Goal: Task Accomplishment & Management: Check status

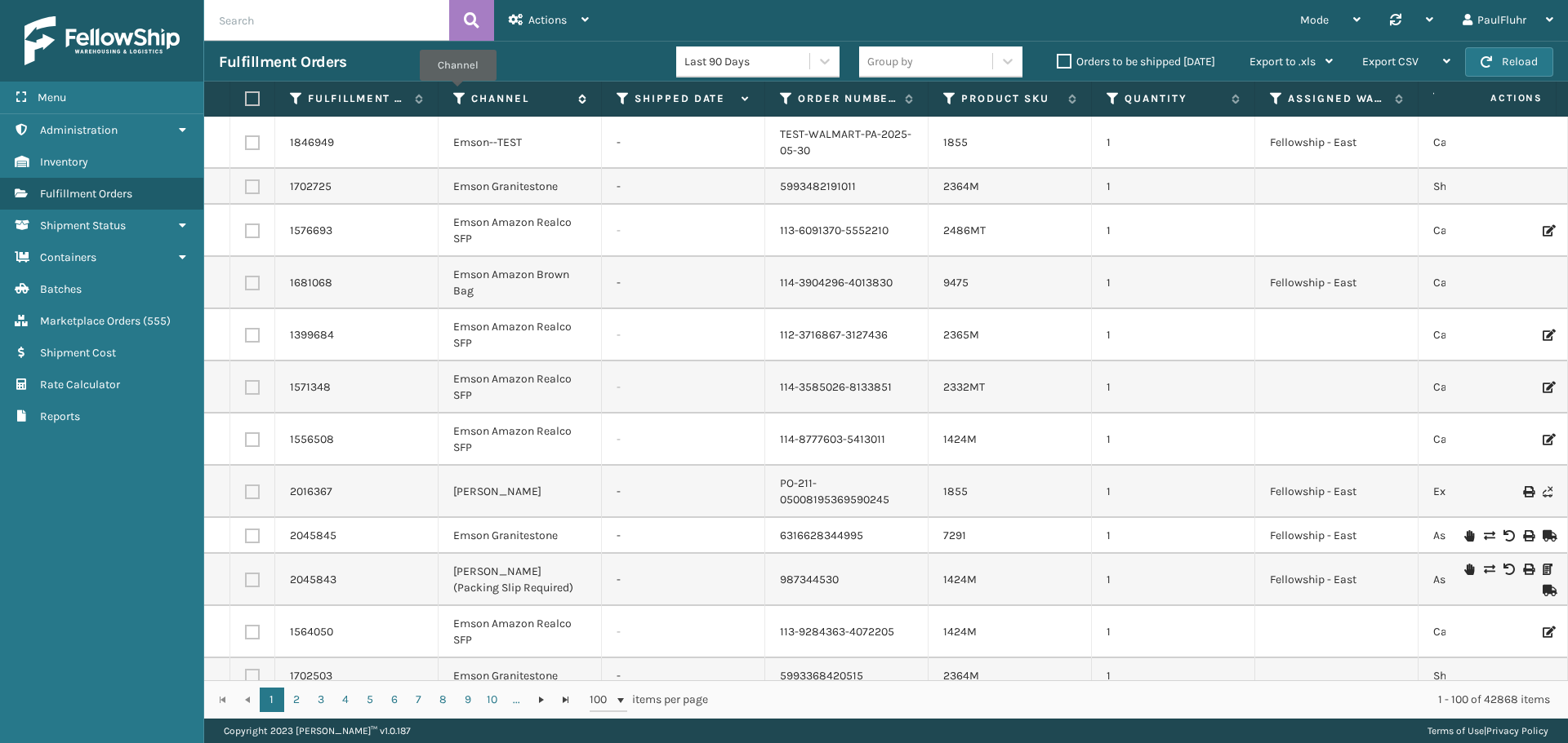
click at [457, 93] on icon at bounding box center [459, 99] width 13 height 15
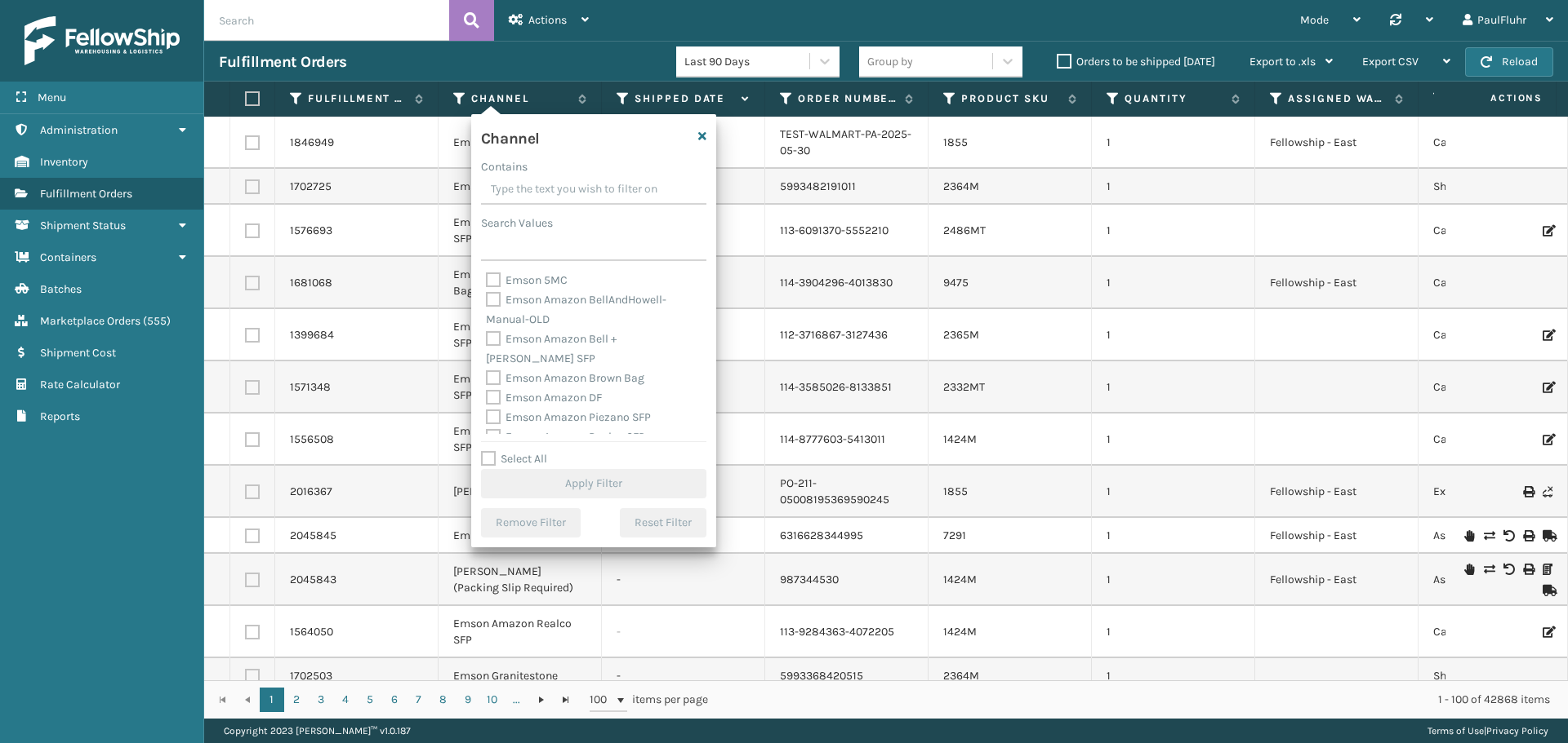
click at [494, 390] on label "Emson Amazon DF" at bounding box center [543, 398] width 116 height 14
click at [487, 389] on input "Emson Amazon DF" at bounding box center [486, 394] width 1 height 11
checkbox input "true"
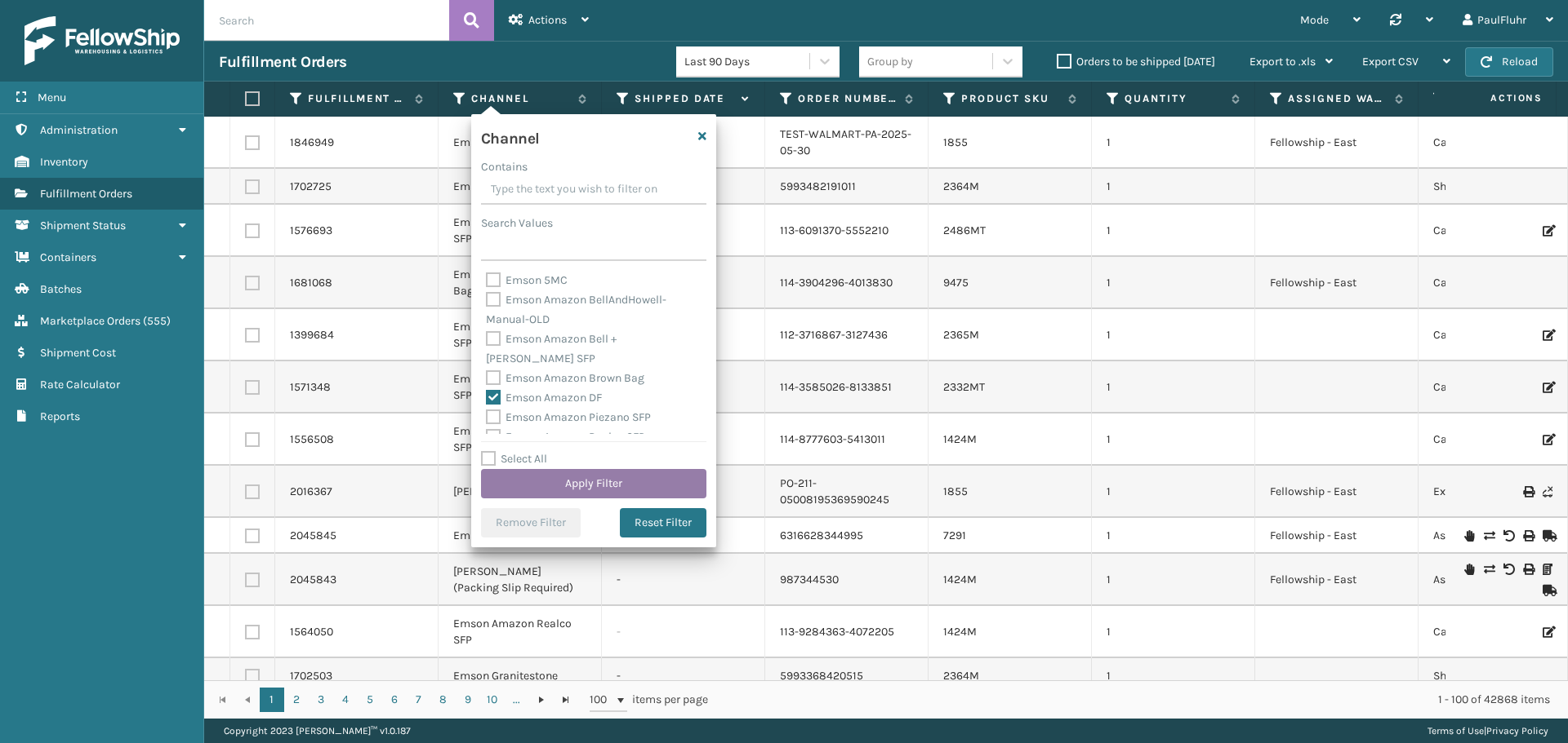
click at [588, 487] on button "Apply Filter" at bounding box center [594, 483] width 226 height 29
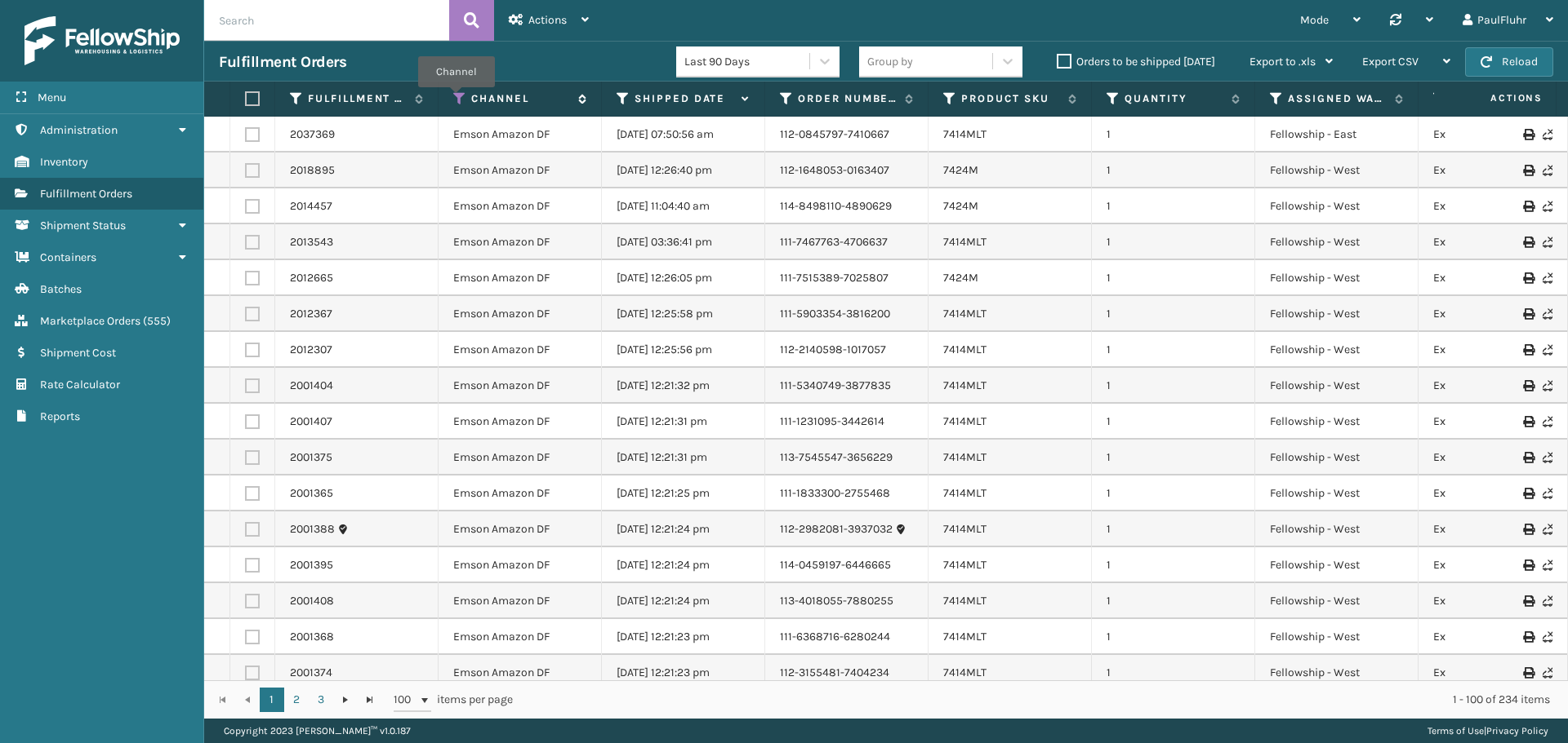
click at [456, 98] on icon at bounding box center [459, 99] width 13 height 15
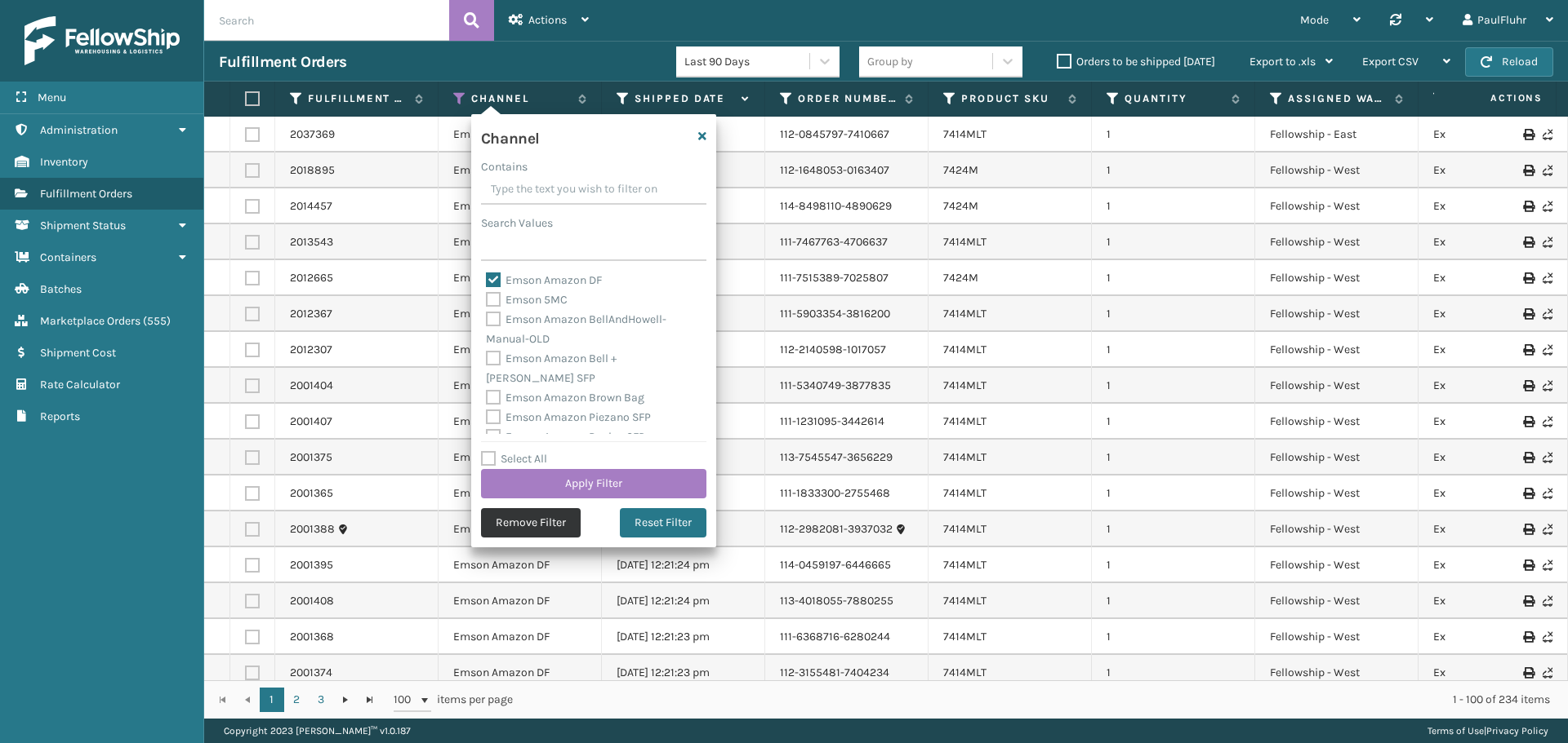
click at [537, 519] on button "Remove Filter" at bounding box center [530, 523] width 100 height 29
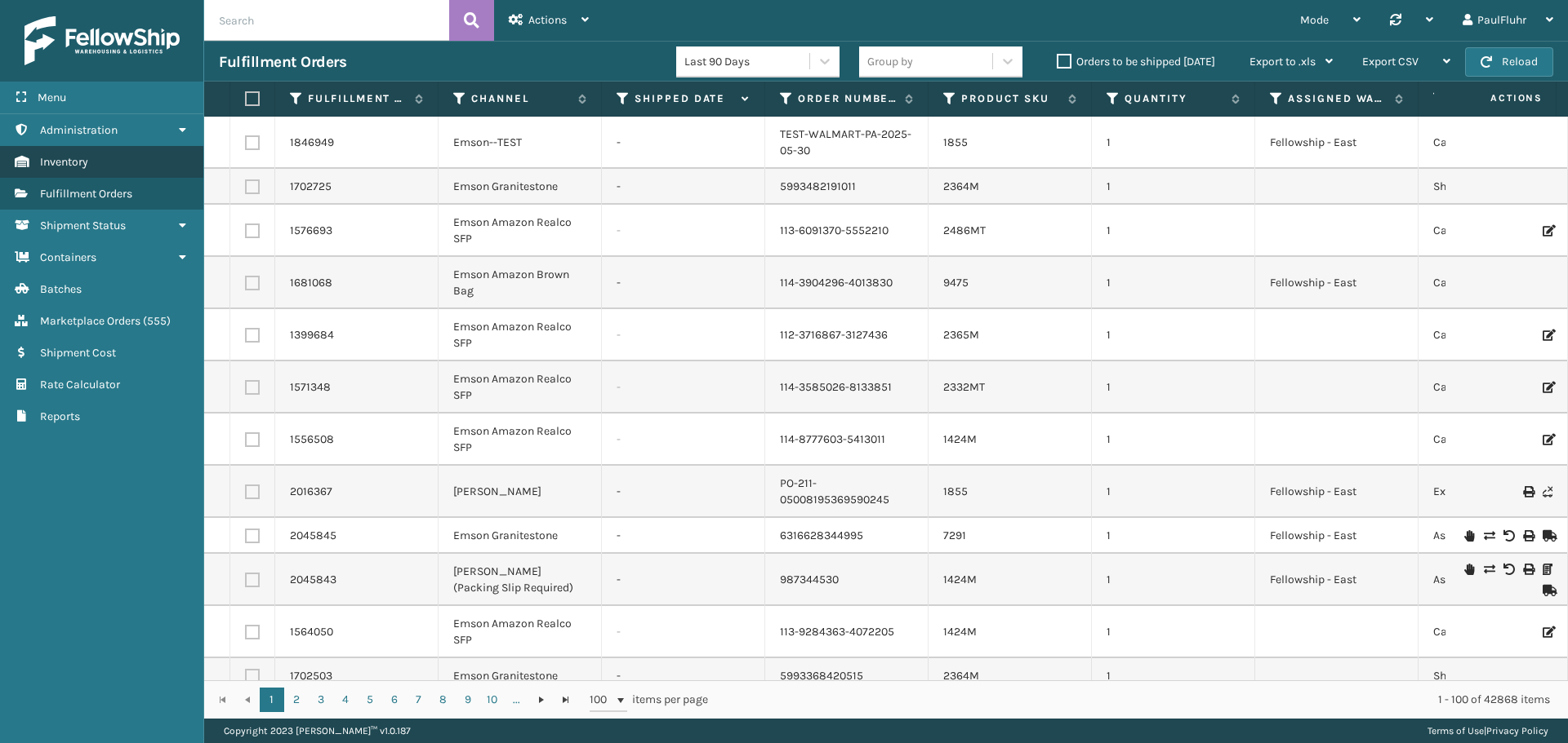
click at [72, 160] on span "Inventory" at bounding box center [63, 162] width 49 height 14
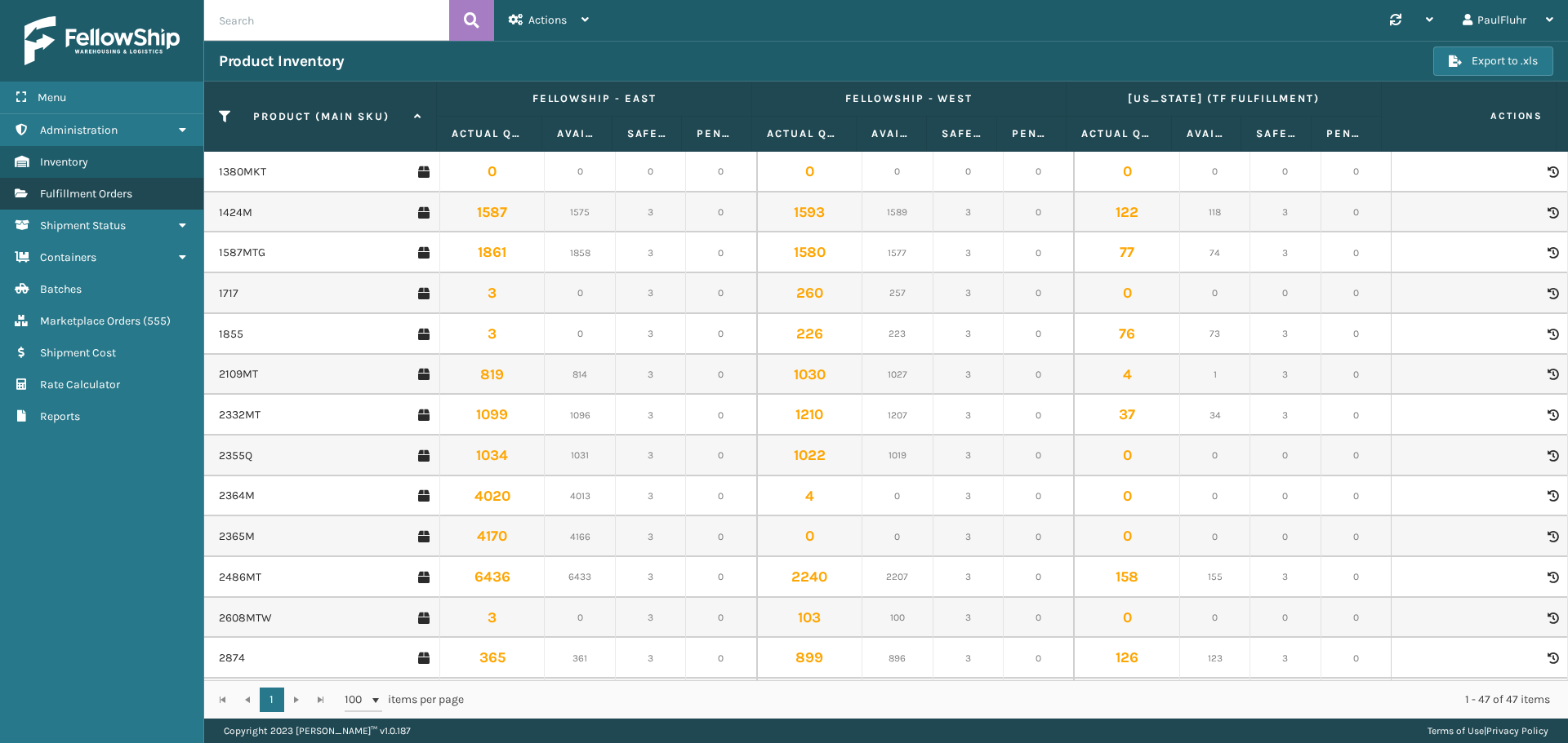
click at [90, 189] on span "Fulfillment Orders" at bounding box center [86, 194] width 93 height 14
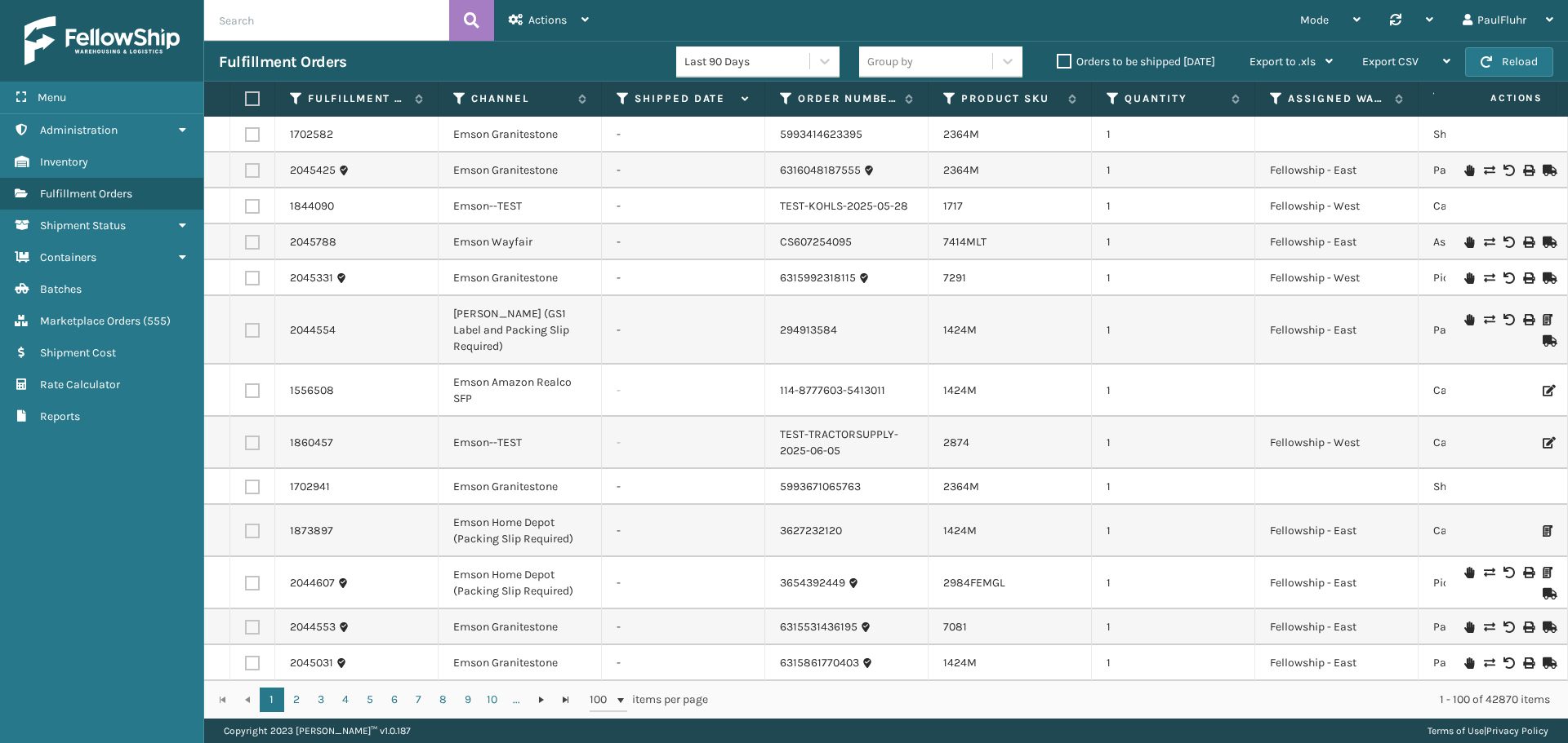
click at [330, 26] on input "text" at bounding box center [326, 20] width 245 height 41
paste input "8195831418"
type input "8195831418"
click at [466, 16] on icon at bounding box center [472, 20] width 16 height 25
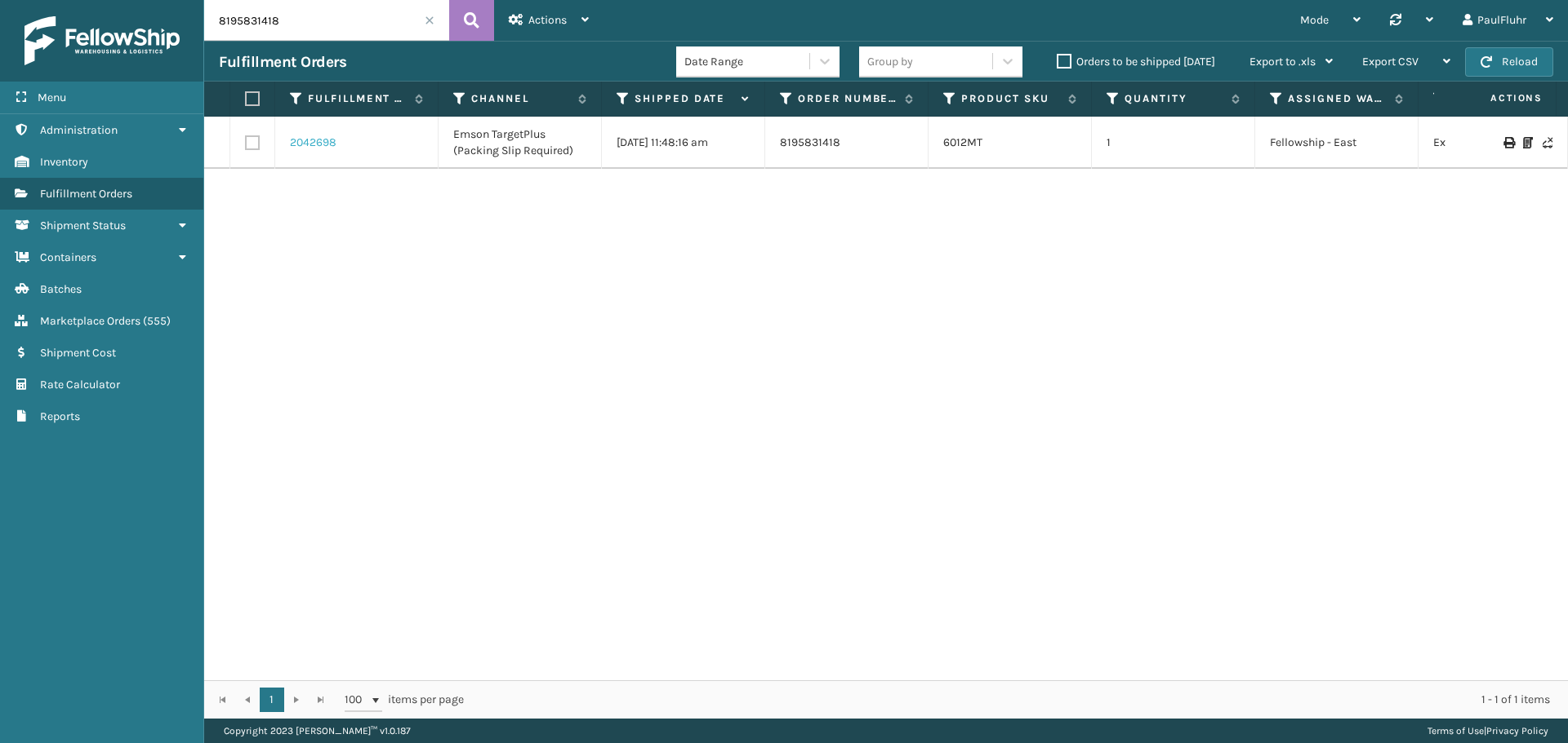
click at [321, 138] on link "2042698" at bounding box center [313, 143] width 47 height 17
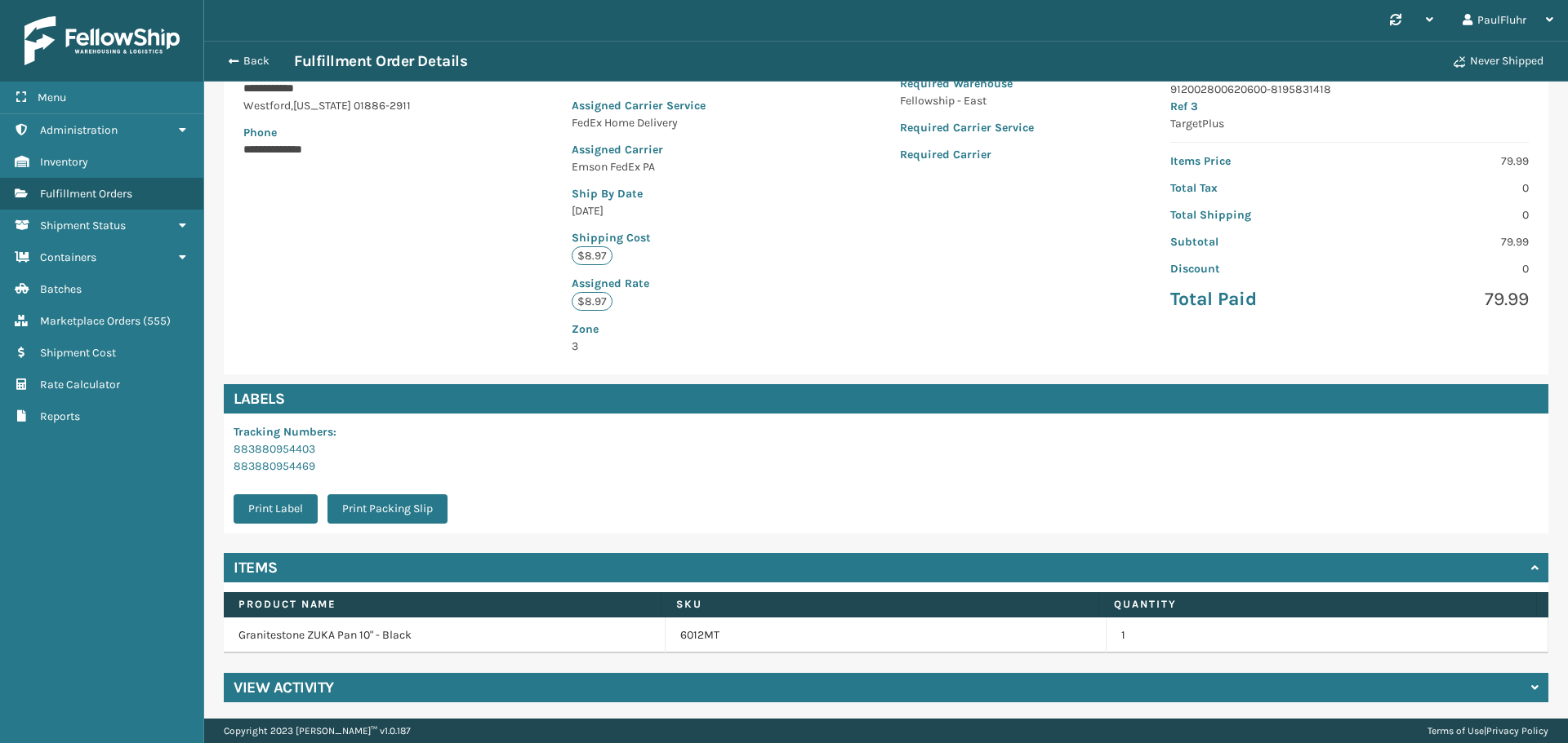
scroll to position [256, 0]
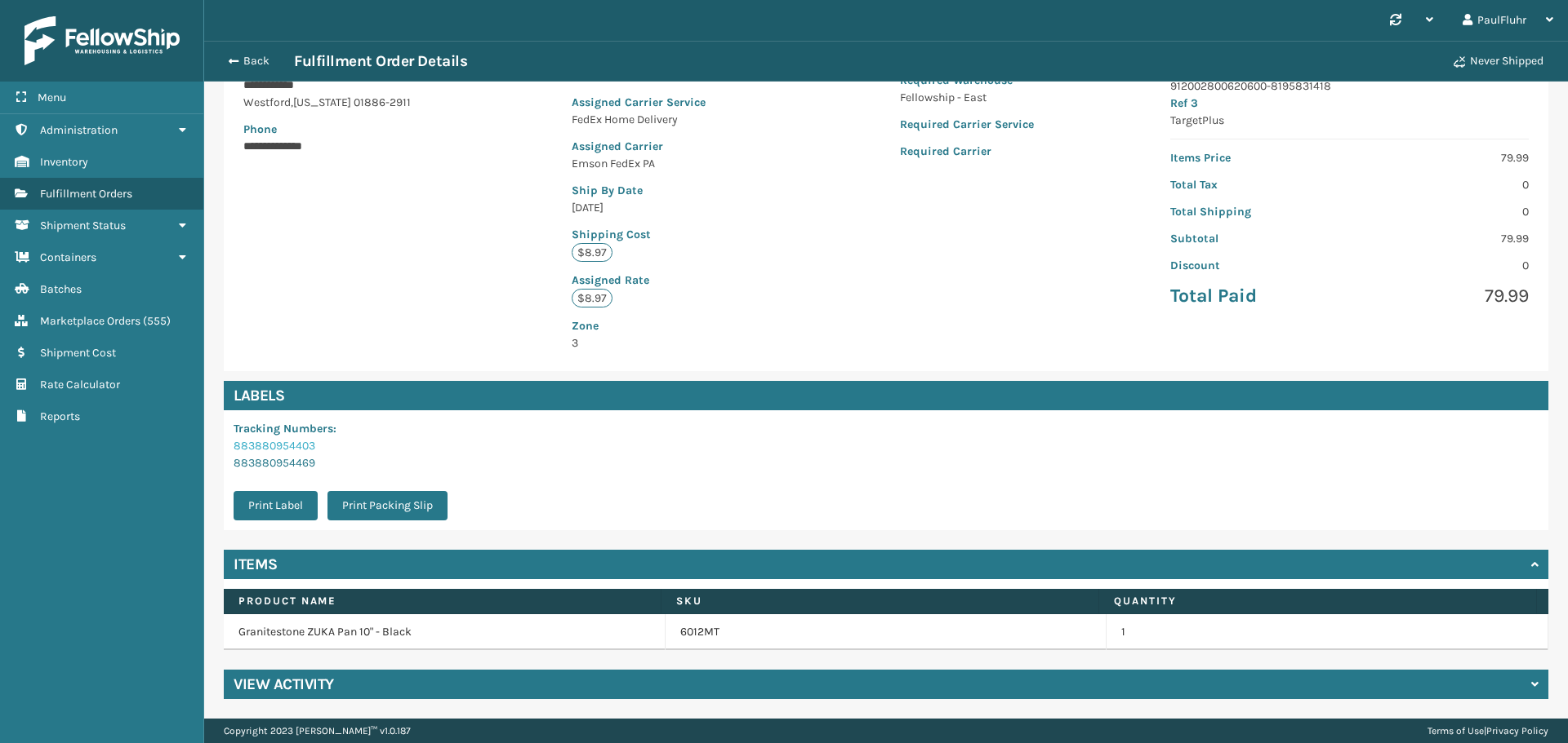
click at [299, 448] on link "883880954403" at bounding box center [274, 446] width 82 height 14
click at [296, 462] on link "883880954469" at bounding box center [274, 464] width 82 height 14
